Goal: Check status: Check status

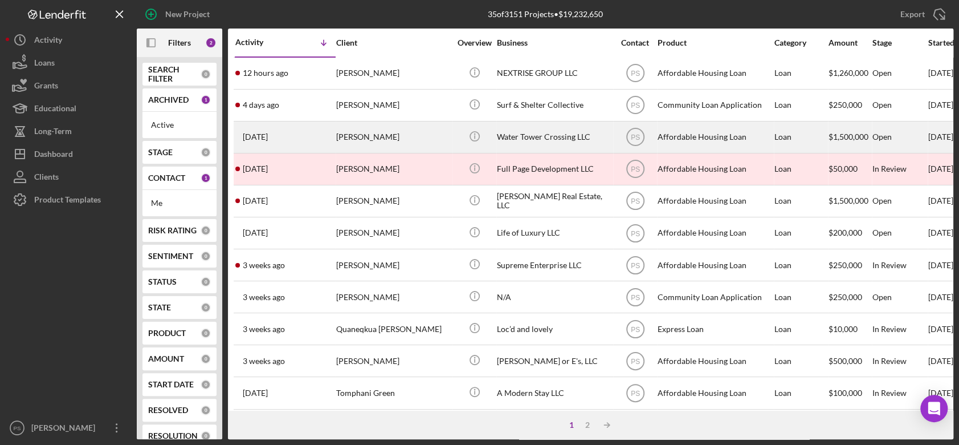
click at [365, 138] on div "[PERSON_NAME]" at bounding box center [393, 137] width 114 height 30
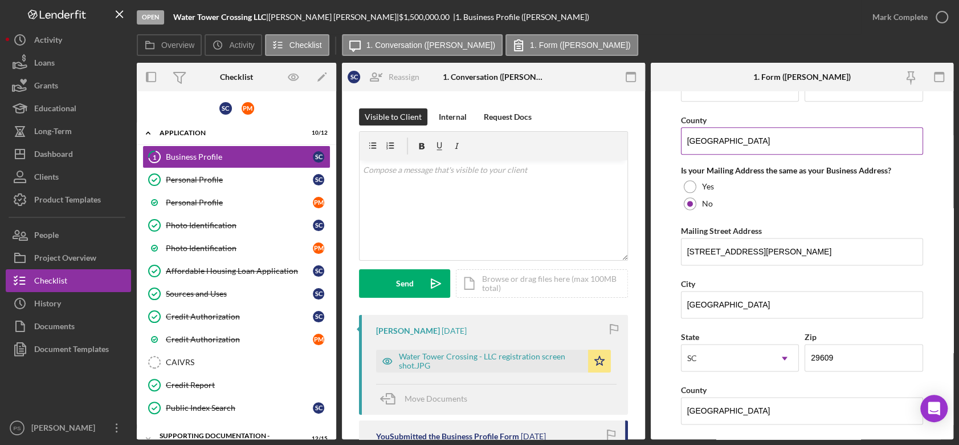
scroll to position [1055, 0]
